Goal: Task Accomplishment & Management: Use online tool/utility

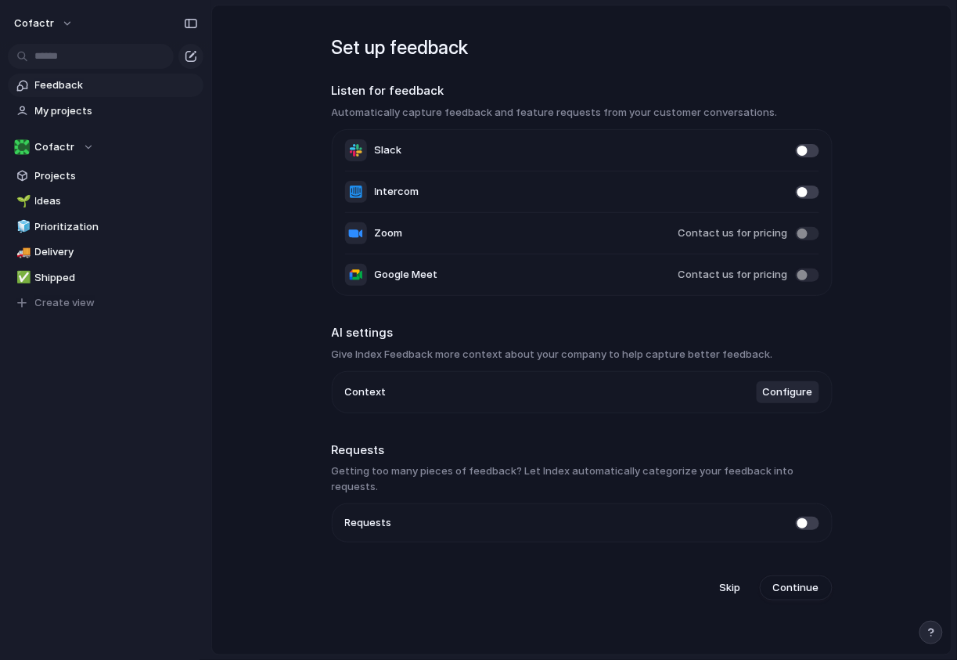
click at [785, 398] on span "Configure" at bounding box center [788, 392] width 50 height 16
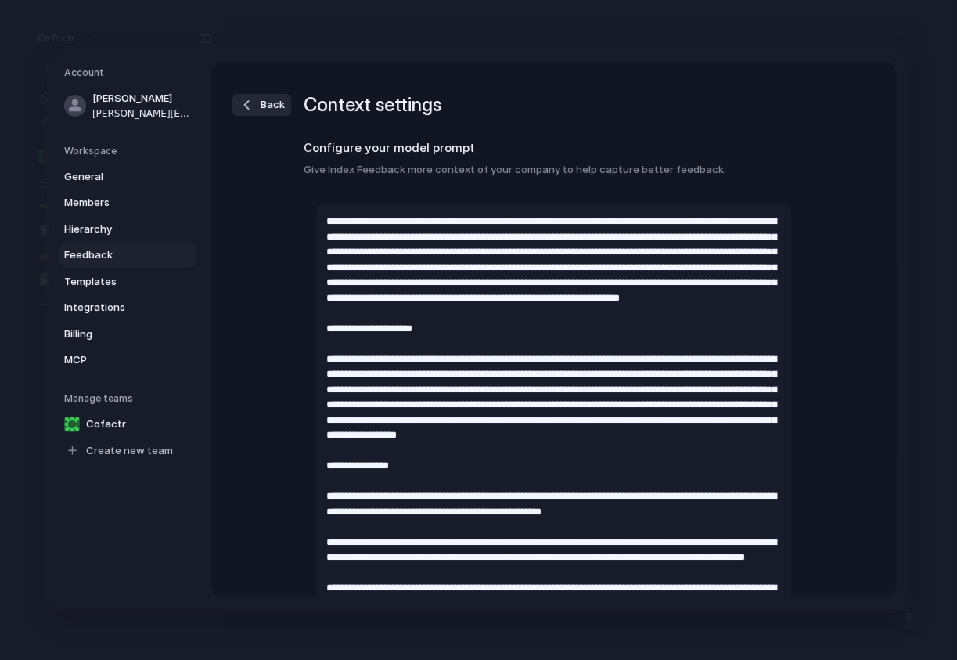
type textarea "**********"
click at [246, 109] on div "button" at bounding box center [247, 105] width 16 height 16
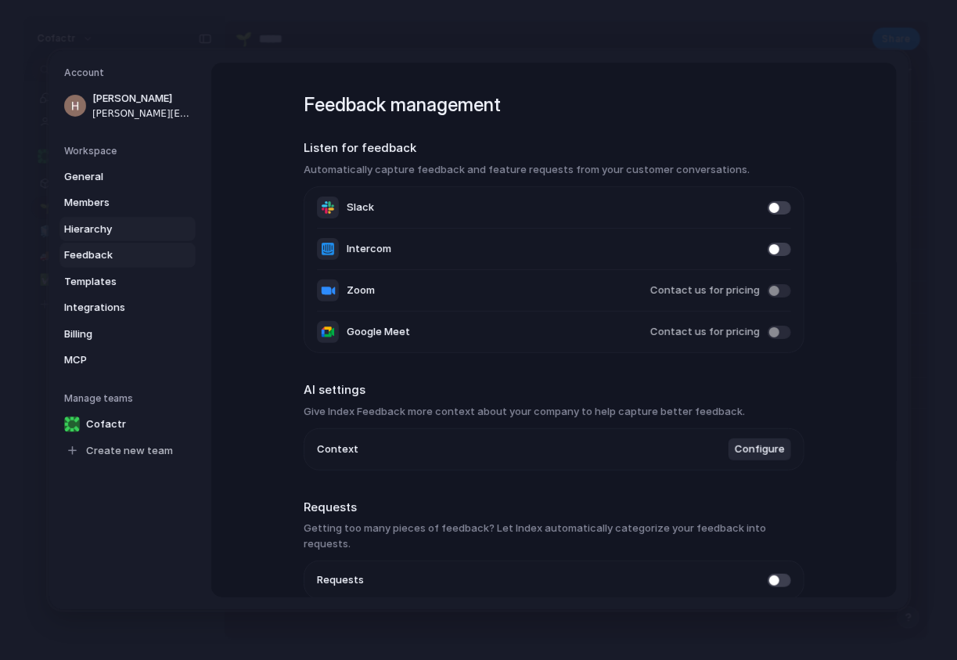
click at [94, 230] on span "Hierarchy" at bounding box center [114, 230] width 100 height 16
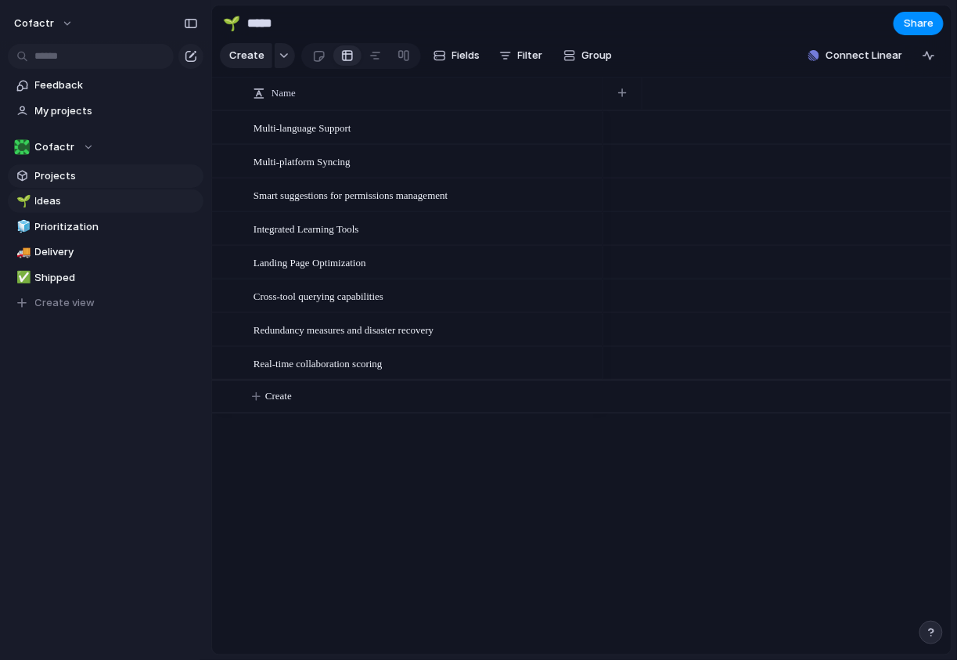
click at [58, 177] on span "Projects" at bounding box center [116, 176] width 163 height 16
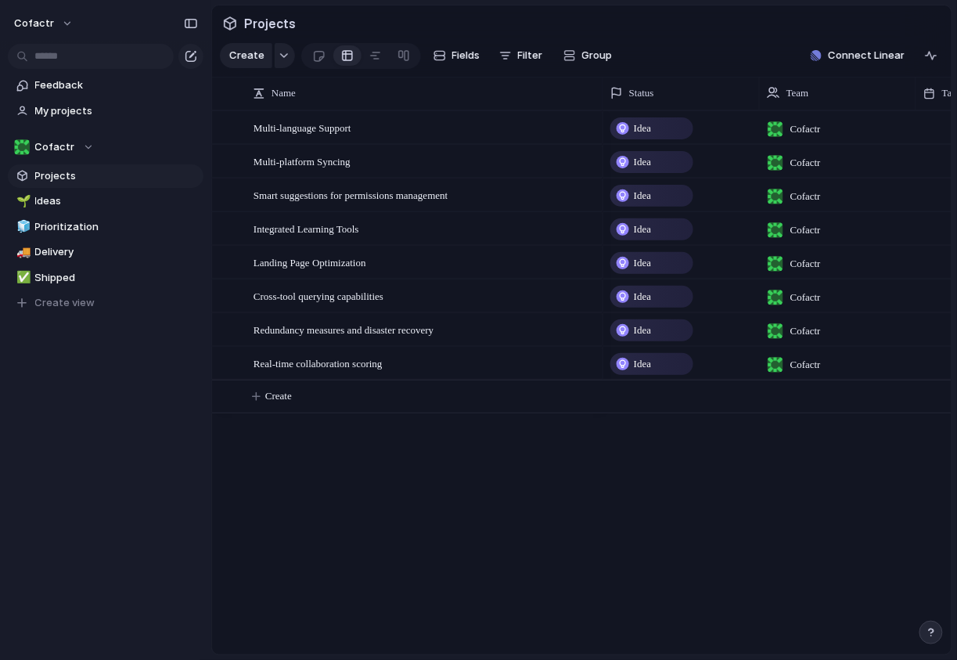
click at [638, 124] on span "Idea" at bounding box center [642, 129] width 17 height 16
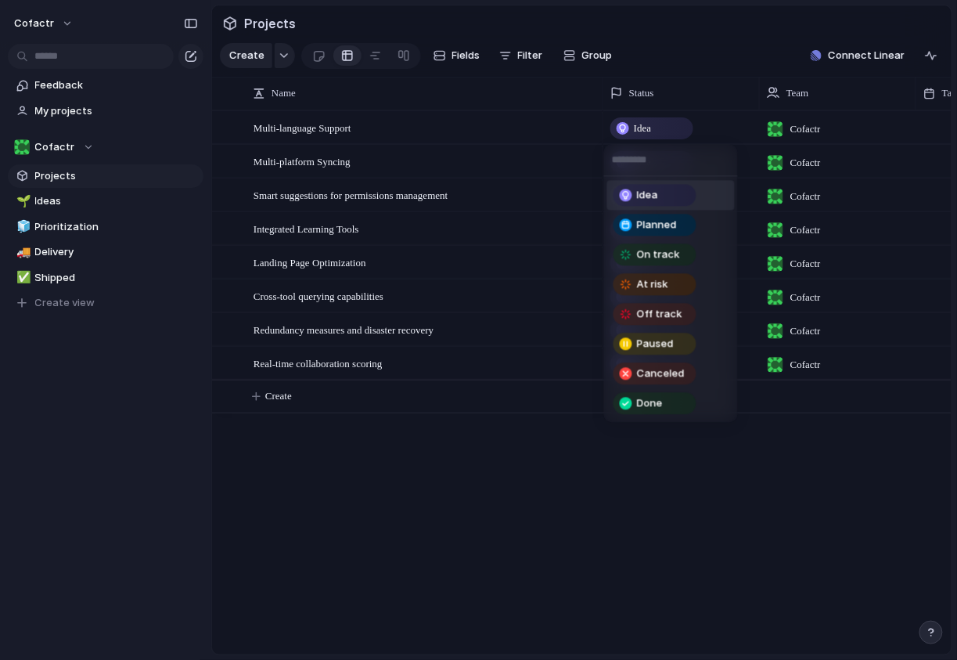
click at [637, 126] on div "Idea Planned On track At risk Off track Paused Canceled Done" at bounding box center [478, 330] width 957 height 660
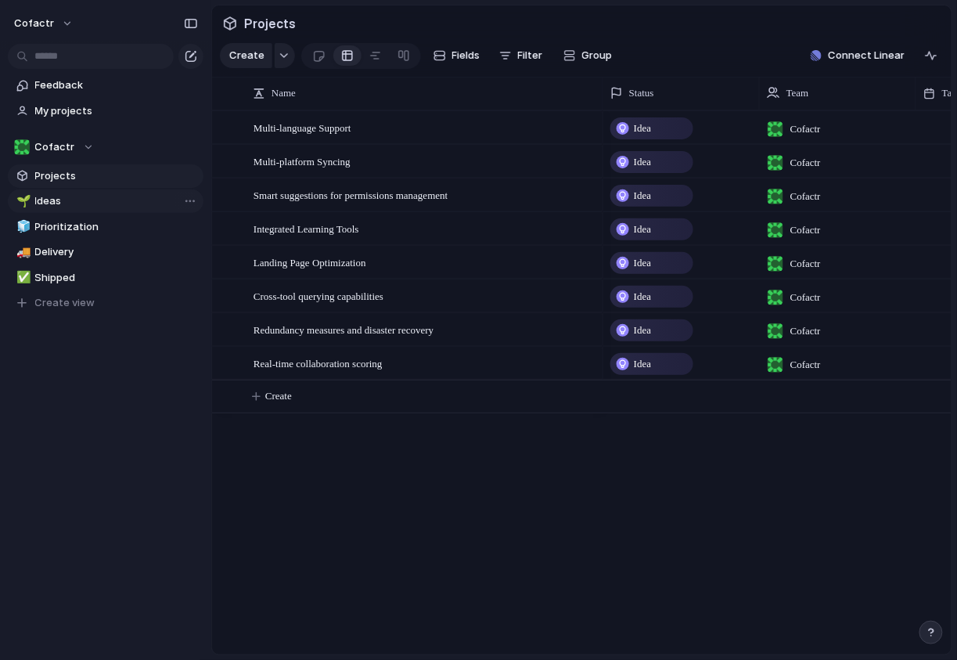
click at [71, 204] on span "Ideas" at bounding box center [116, 201] width 163 height 16
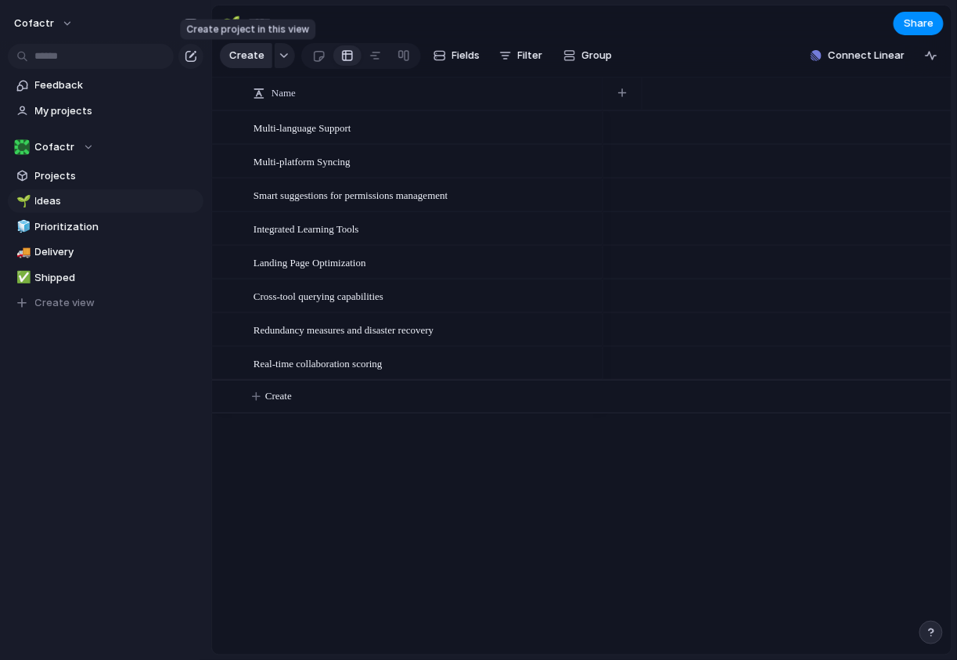
click at [252, 57] on span "Create" at bounding box center [246, 56] width 35 height 16
click at [74, 82] on span "Feedback" at bounding box center [116, 86] width 163 height 16
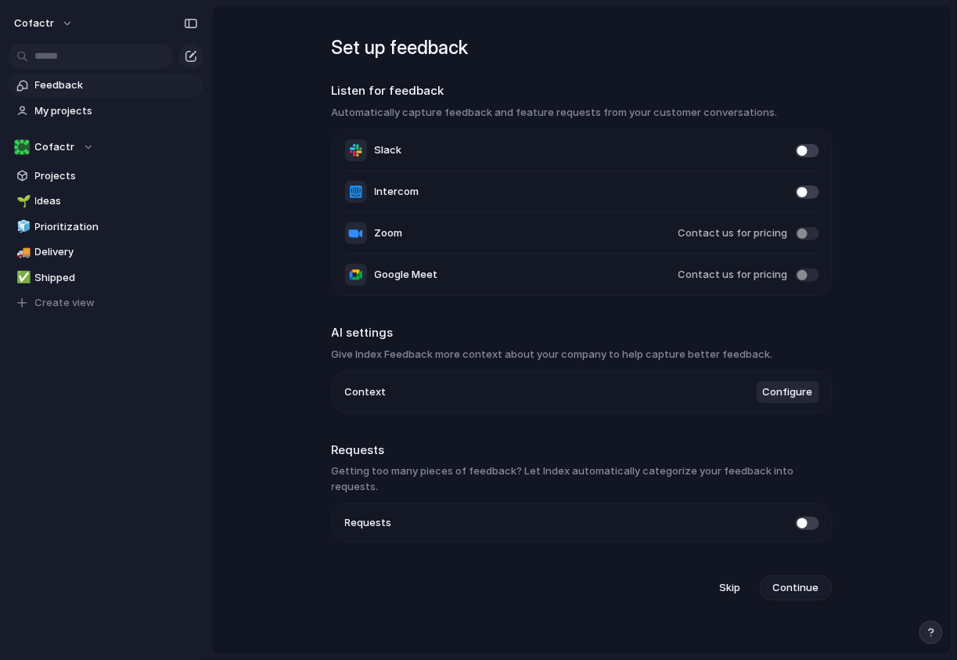
click at [794, 580] on span "Continue" at bounding box center [796, 588] width 46 height 16
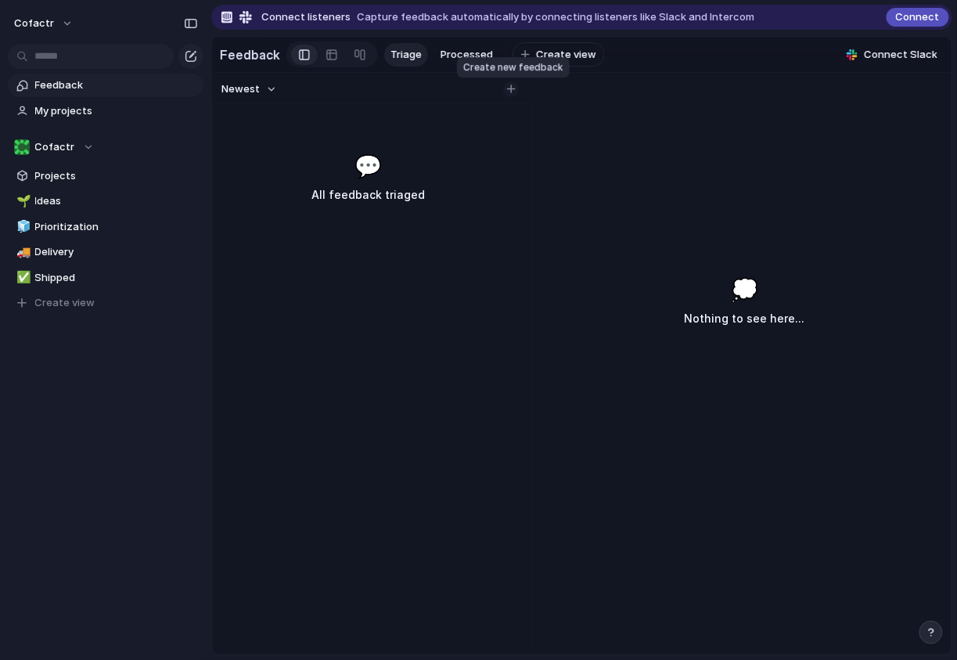
click at [506, 91] on button "button" at bounding box center [511, 89] width 16 height 16
click at [925, 20] on span "Connect" at bounding box center [918, 17] width 44 height 16
